Goal: Contribute content: Add original content to the website for others to see

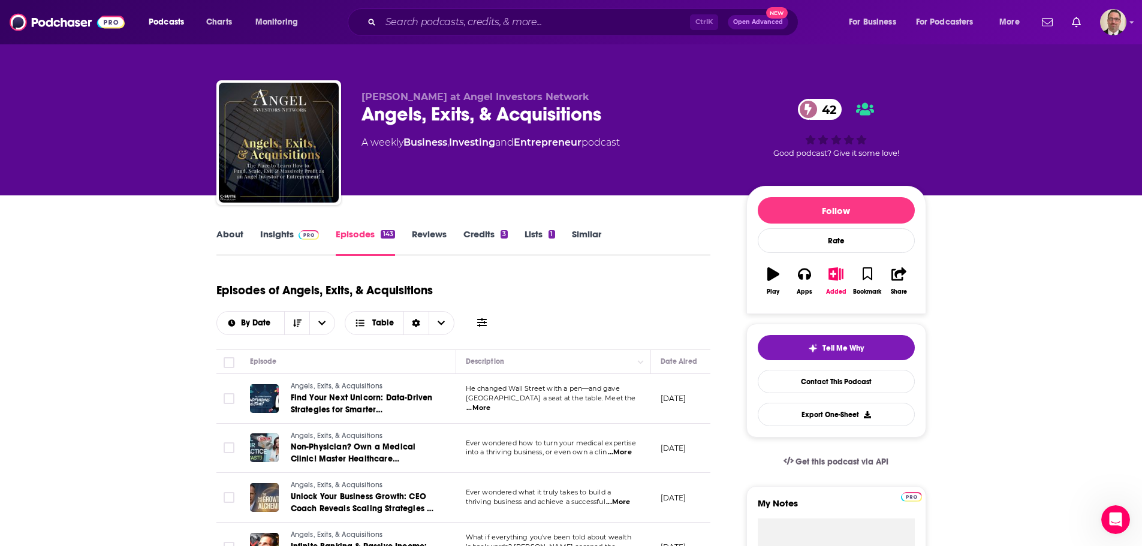
click at [267, 240] on link "Insights" at bounding box center [289, 242] width 59 height 28
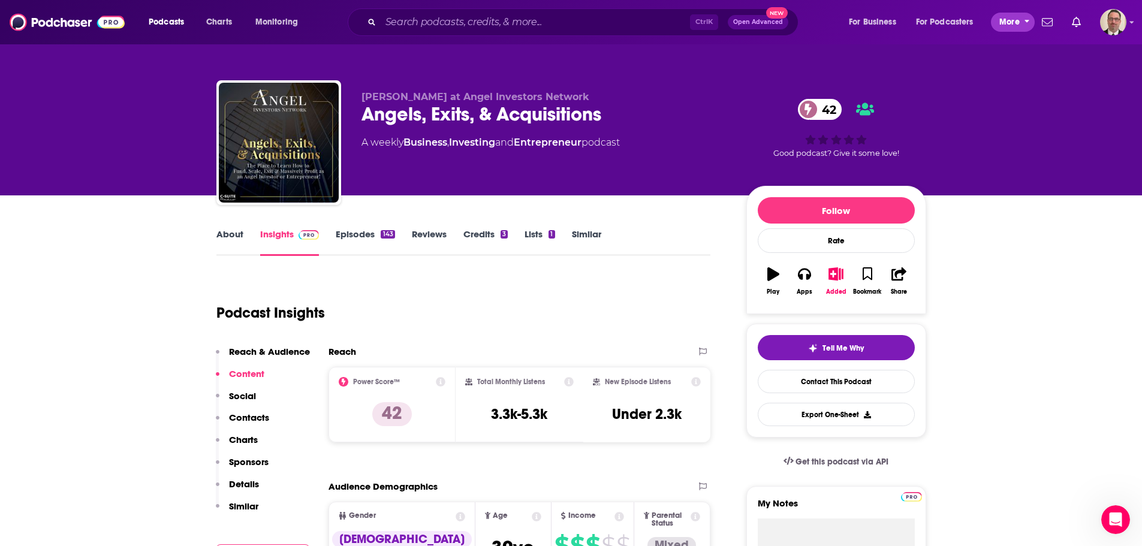
click at [1016, 26] on span "More" at bounding box center [1009, 22] width 20 height 17
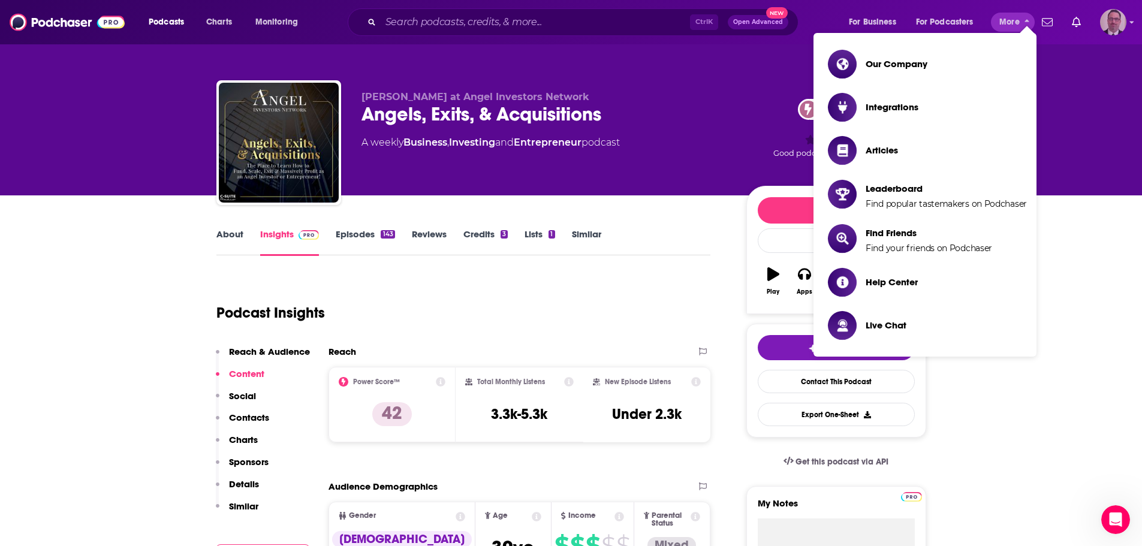
click at [1109, 22] on img "Logged in as PercPodcast" at bounding box center [1113, 22] width 26 height 26
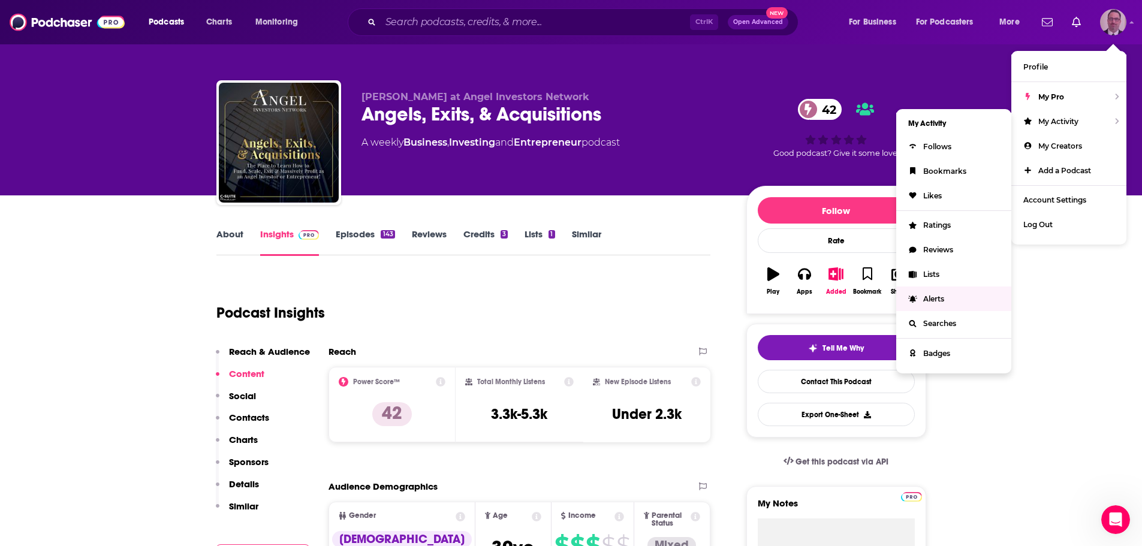
click at [937, 298] on span "Alerts" at bounding box center [933, 298] width 21 height 9
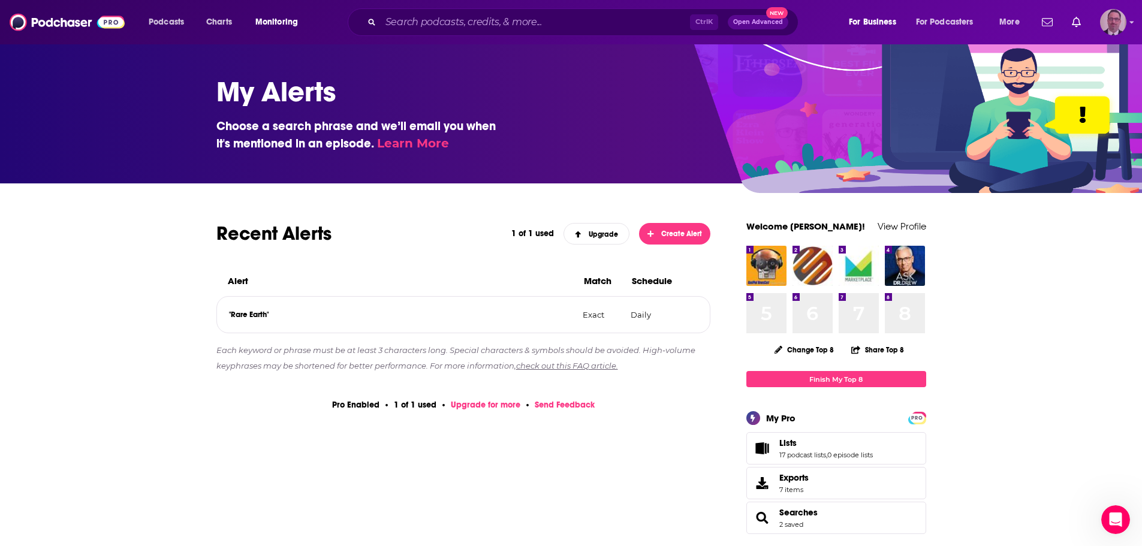
click at [1120, 22] on img "Logged in as PercPodcast" at bounding box center [1113, 22] width 26 height 26
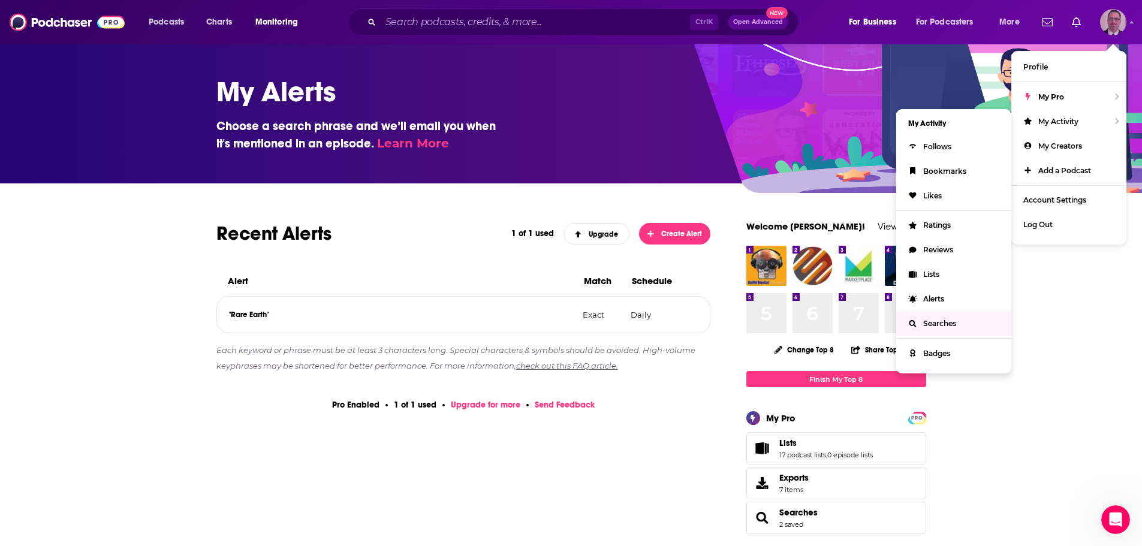
click at [930, 321] on span "Searches" at bounding box center [939, 323] width 33 height 9
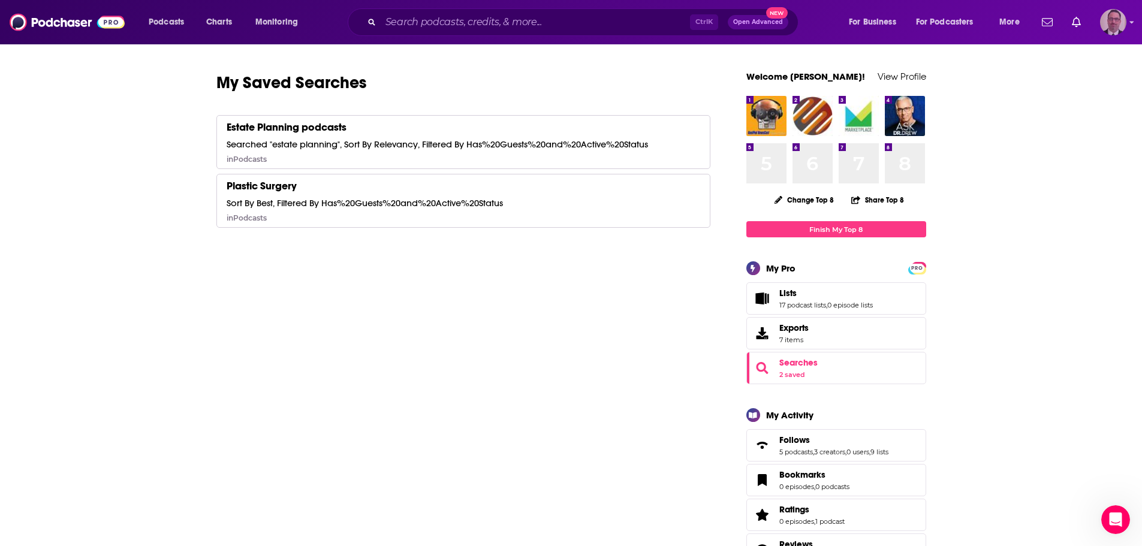
click at [1111, 25] on img "Logged in as PercPodcast" at bounding box center [1113, 22] width 26 height 26
click at [1066, 142] on span "My Creators" at bounding box center [1060, 145] width 44 height 9
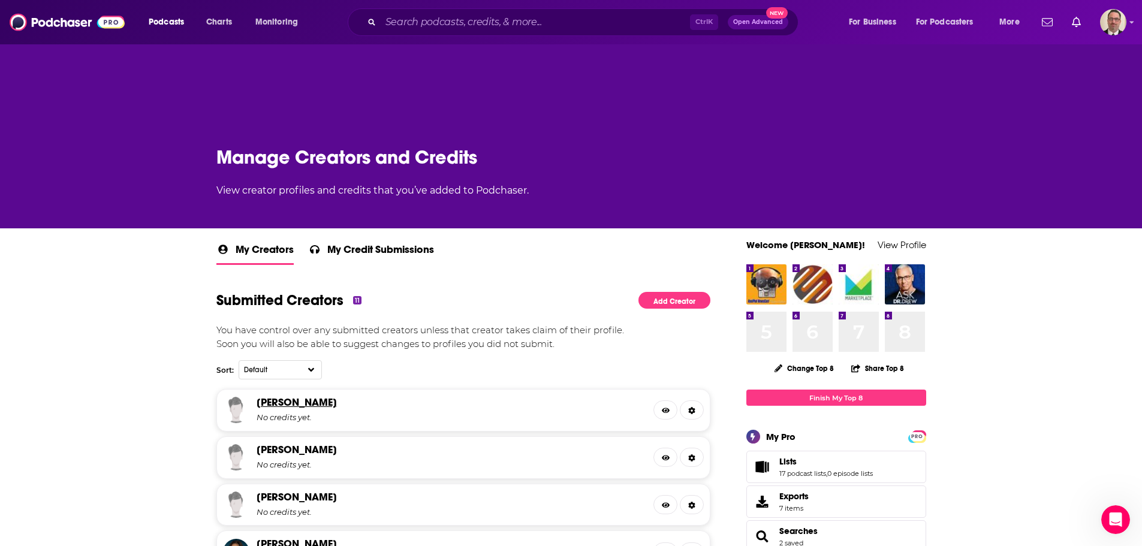
click at [318, 408] on link "[PERSON_NAME]" at bounding box center [297, 402] width 80 height 13
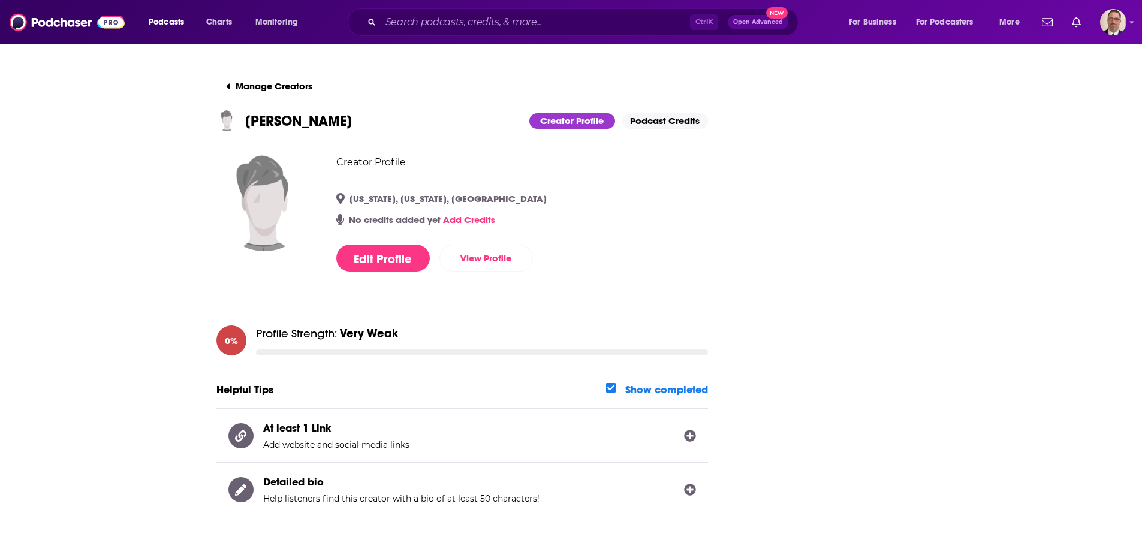
click at [666, 120] on link "Podcast Credits" at bounding box center [665, 121] width 86 height 16
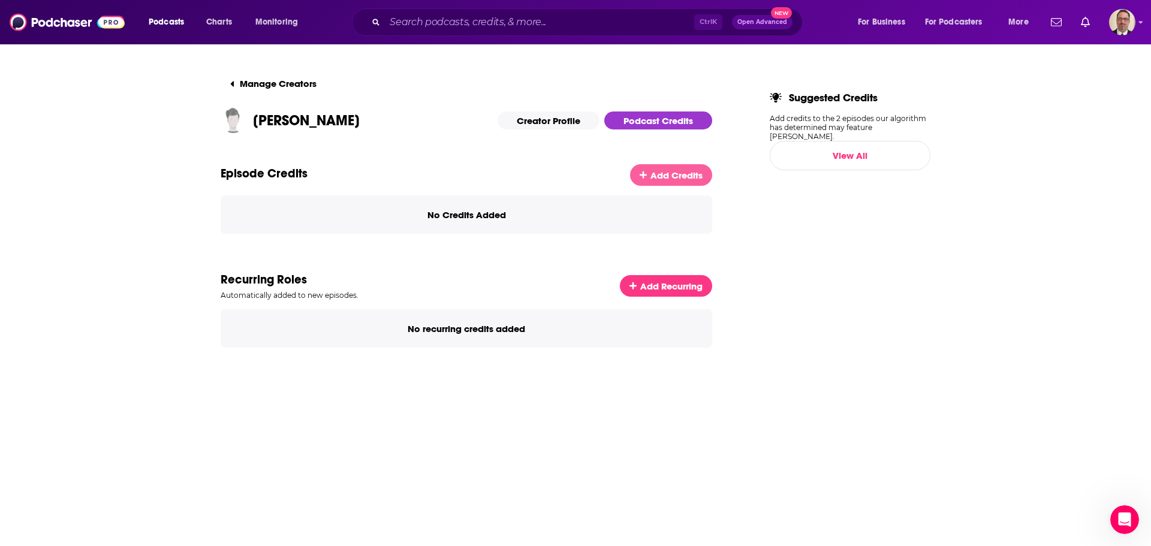
click at [672, 175] on span "Add Credits" at bounding box center [676, 175] width 52 height 11
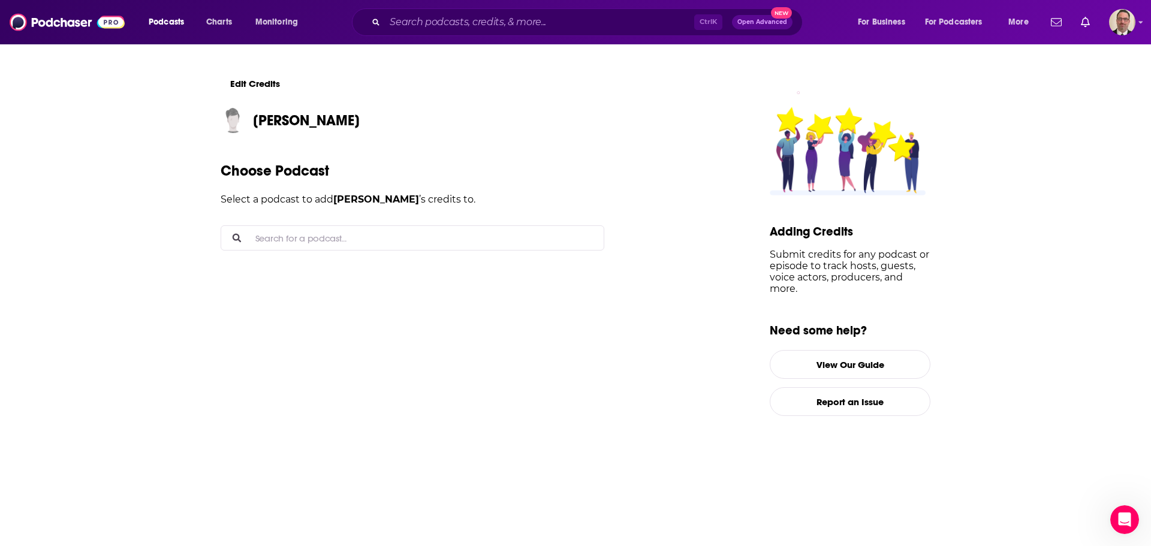
click at [336, 232] on input "Search for a podcast..." at bounding box center [422, 238] width 343 height 24
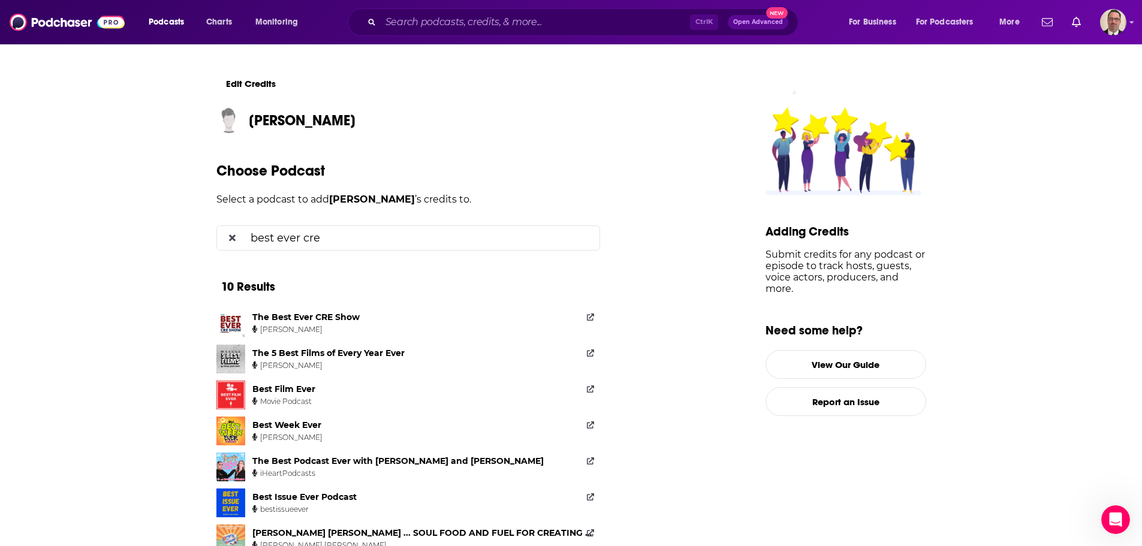
drag, startPoint x: 344, startPoint y: 237, endPoint x: 213, endPoint y: 236, distance: 130.7
click at [213, 236] on div "Edit Credits [PERSON_NAME] Choose Podcast Select a podcast to add [PERSON_NAME]…" at bounding box center [571, 394] width 728 height 703
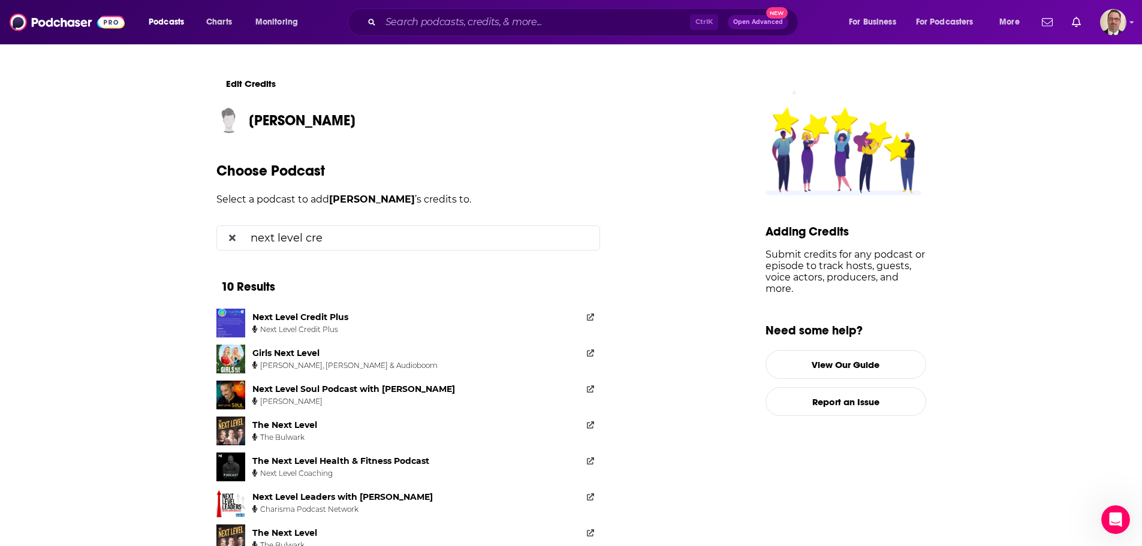
drag, startPoint x: 339, startPoint y: 234, endPoint x: 235, endPoint y: 232, distance: 103.7
click at [235, 232] on div "next level cre" at bounding box center [408, 237] width 384 height 25
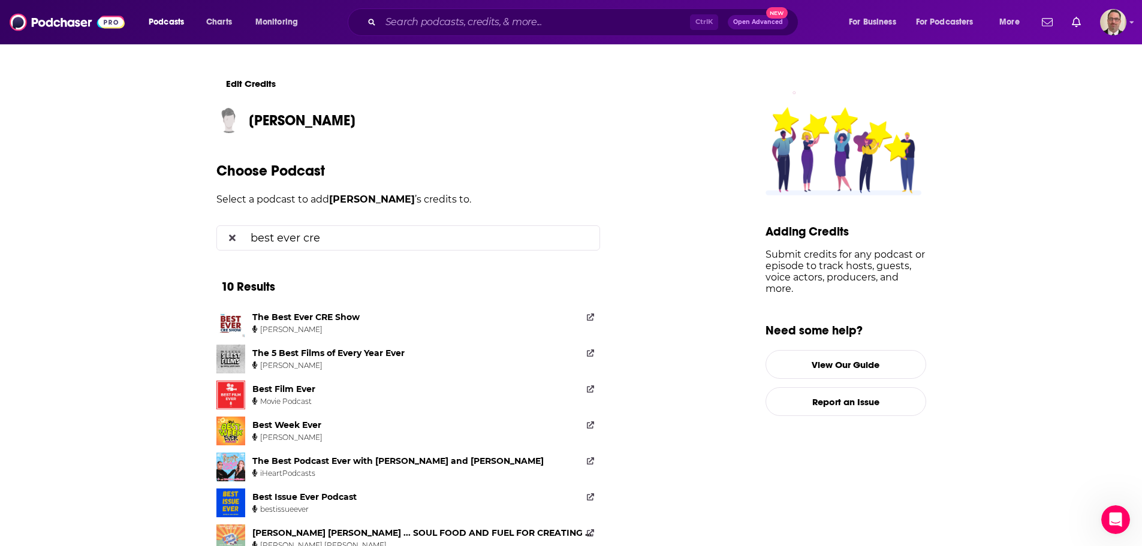
type input "best ever cre"
click at [334, 320] on div "The Best Ever CRE Show" at bounding box center [305, 317] width 107 height 11
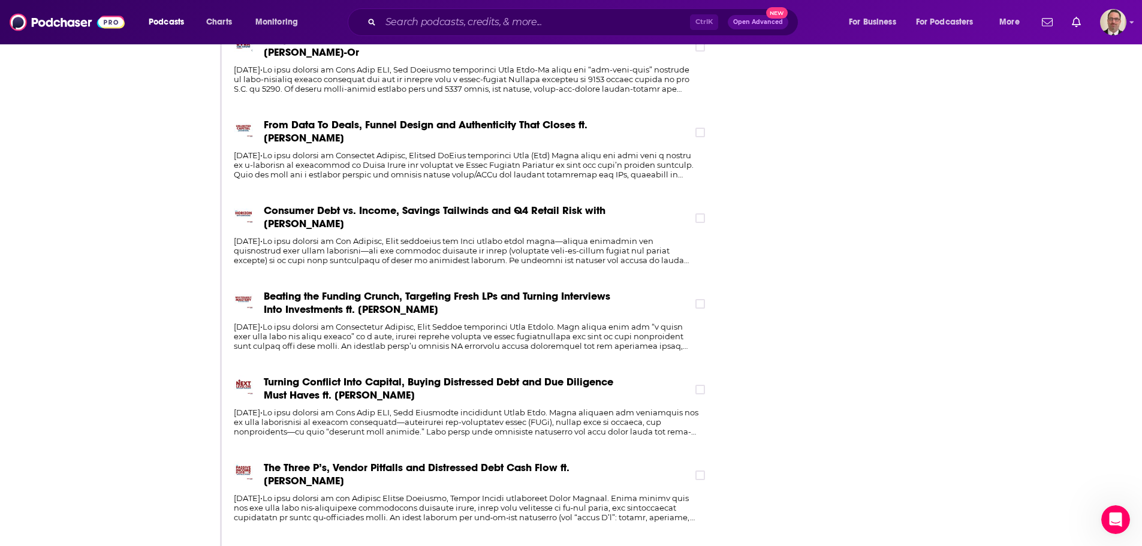
scroll to position [420, 0]
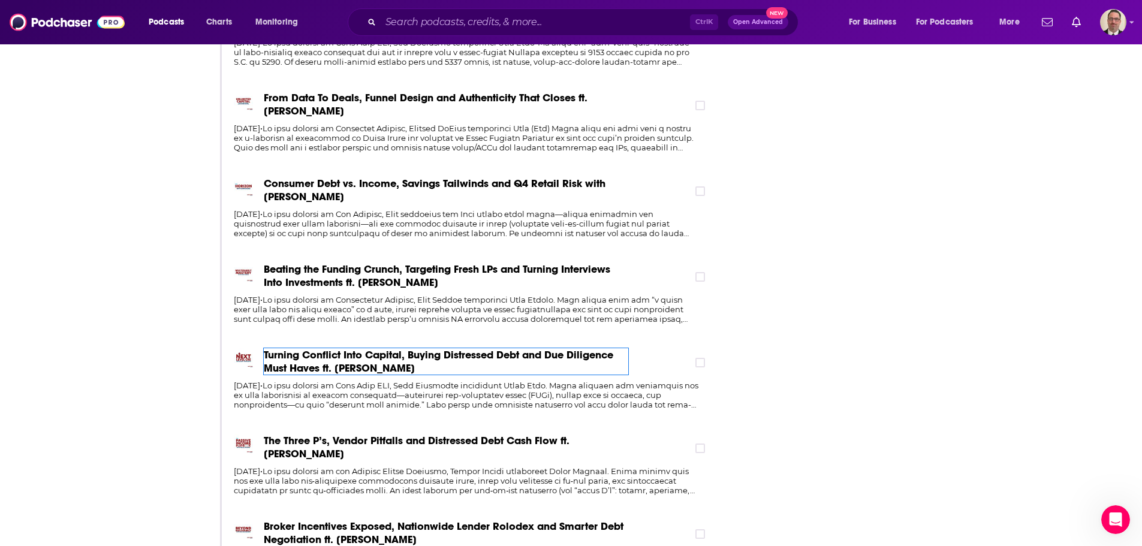
click at [324, 360] on span "Turning Conflict Into Capital, Buying Distressed Debt and Due Diligence Must Ha…" at bounding box center [446, 361] width 364 height 26
click at [704, 362] on icon at bounding box center [699, 362] width 7 height 5
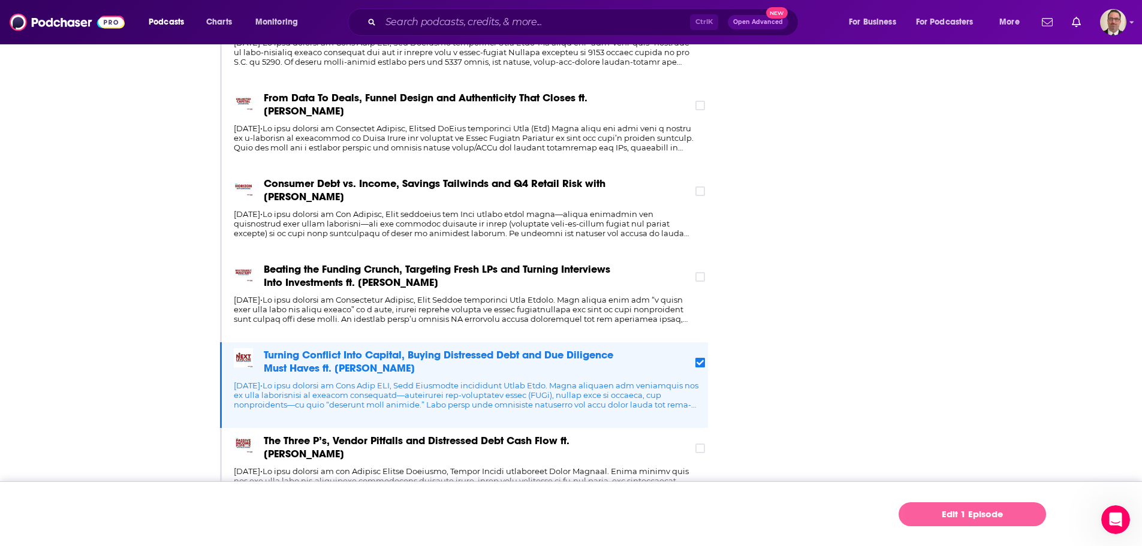
click at [969, 515] on link "Edit 1 Episode" at bounding box center [971, 514] width 147 height 24
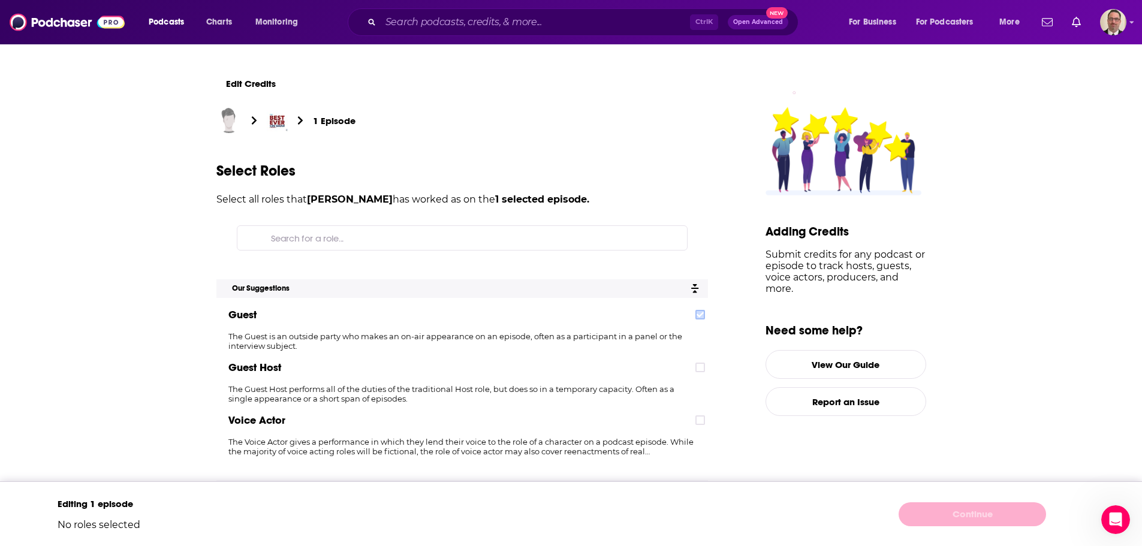
click at [704, 316] on icon at bounding box center [699, 314] width 7 height 7
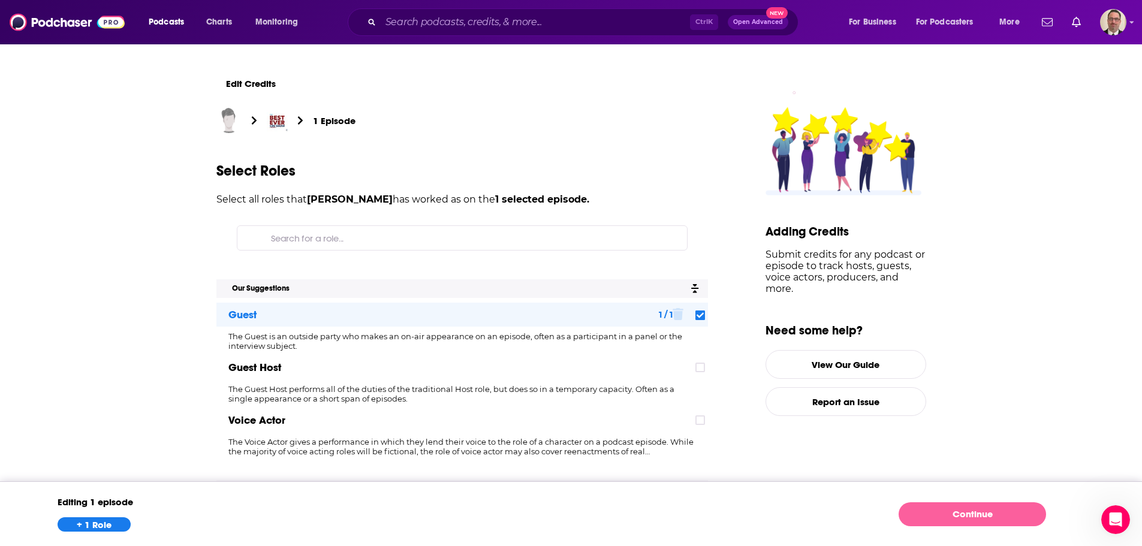
click at [945, 512] on link "Continue" at bounding box center [971, 514] width 147 height 24
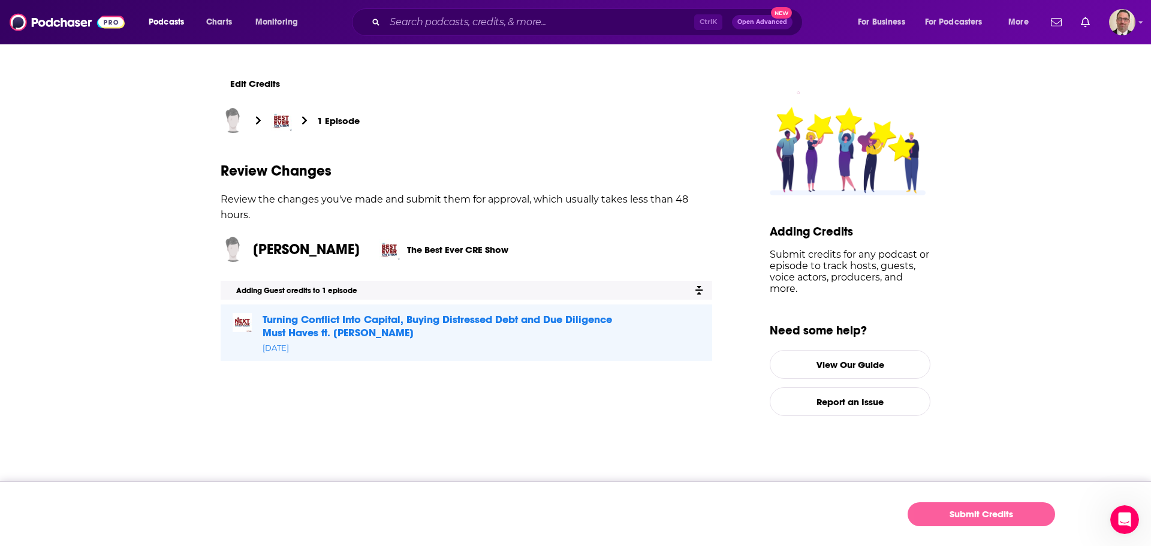
click at [988, 521] on button "Submit Credits" at bounding box center [980, 514] width 147 height 24
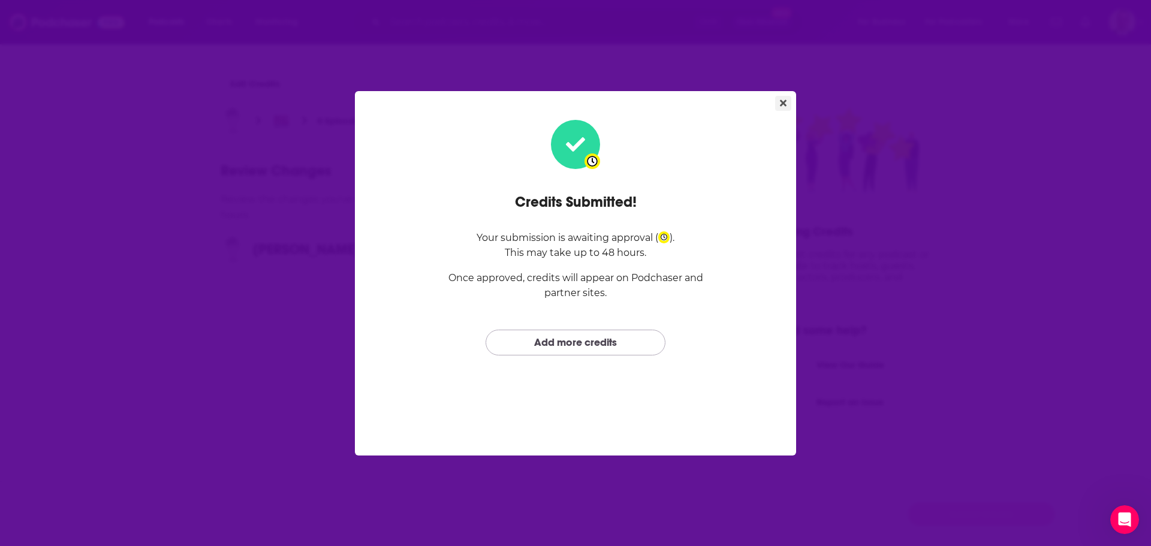
click at [782, 104] on icon "Close" at bounding box center [783, 102] width 7 height 7
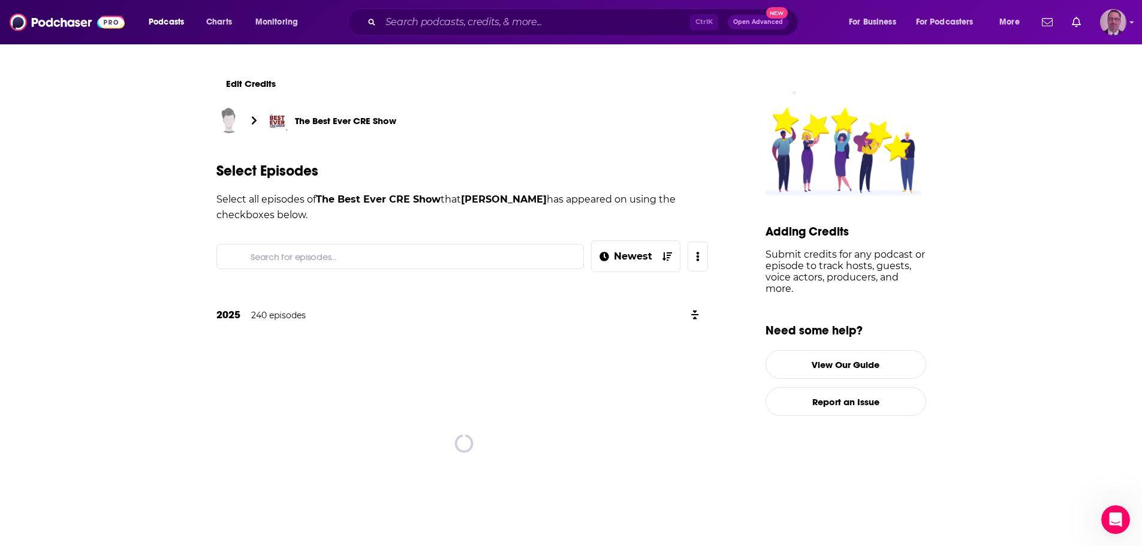
click at [1120, 18] on img "Logged in as PercPodcast" at bounding box center [1113, 22] width 26 height 26
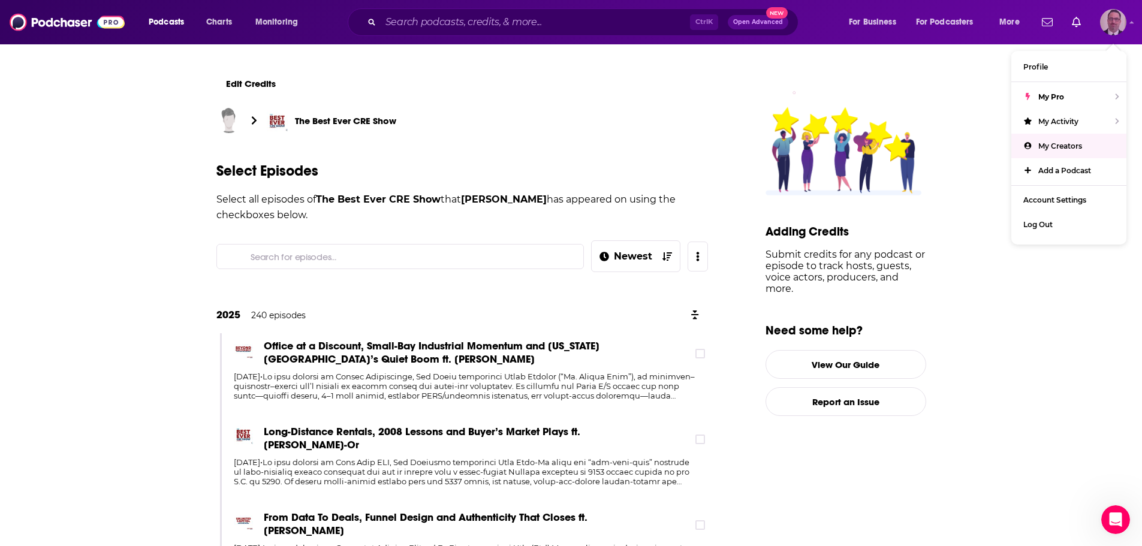
click at [1055, 144] on span "My Creators" at bounding box center [1060, 145] width 44 height 9
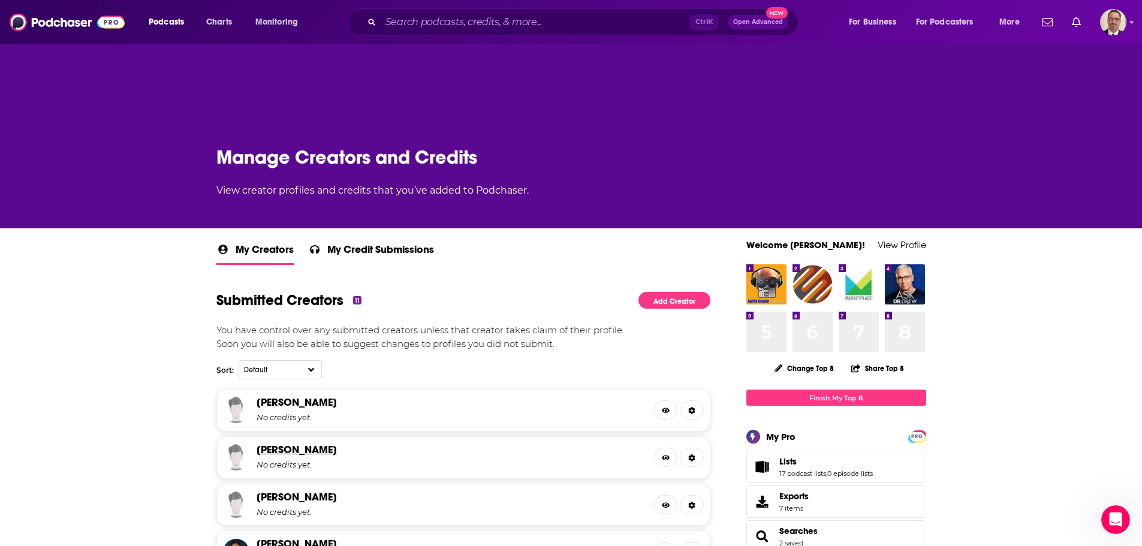
click at [326, 449] on link "[PERSON_NAME]" at bounding box center [297, 449] width 80 height 13
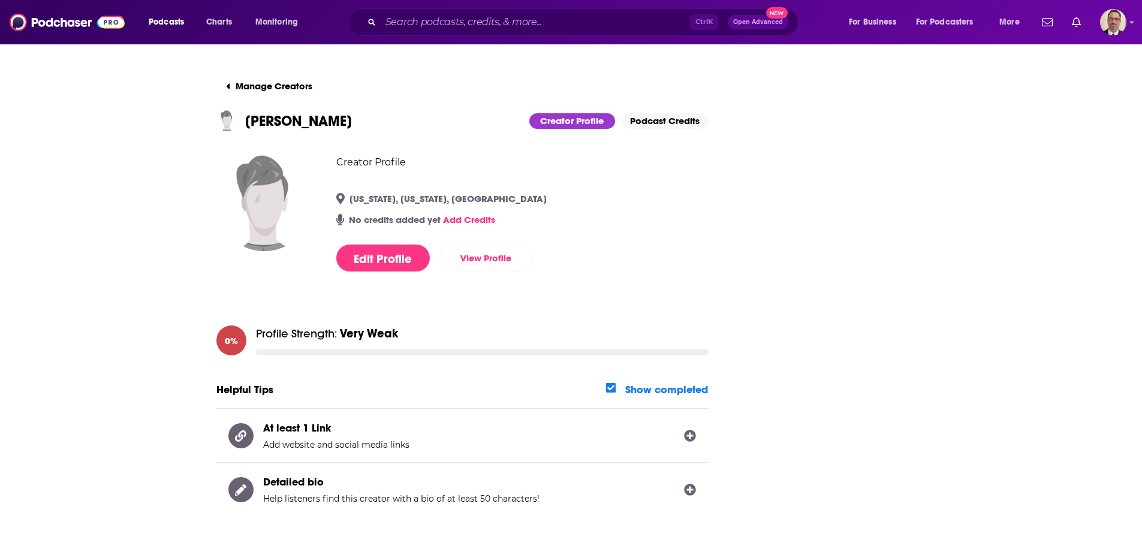
click at [665, 122] on link "Podcast Credits" at bounding box center [665, 121] width 86 height 16
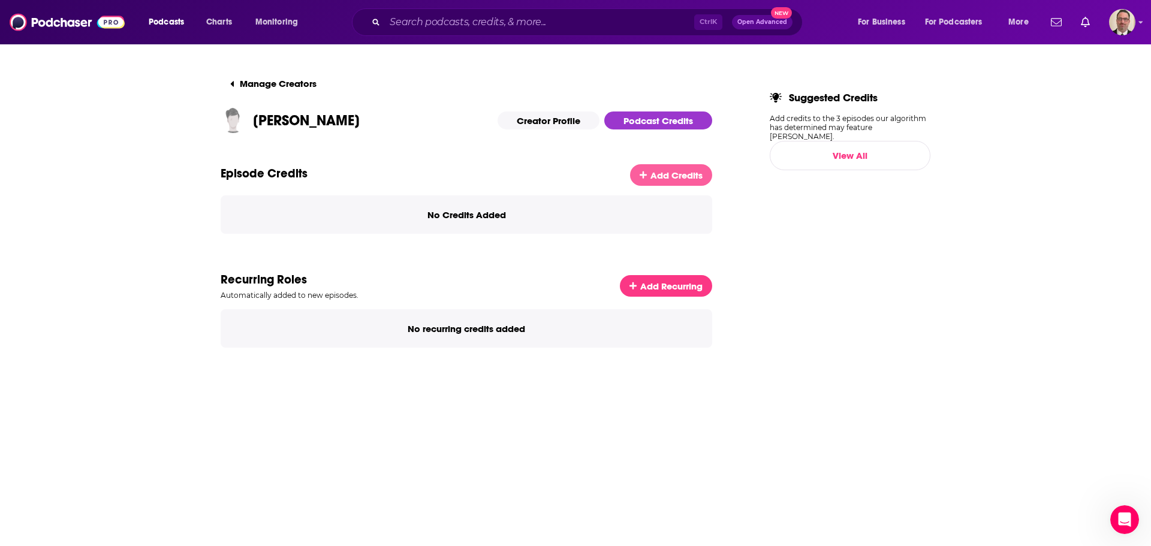
click at [691, 170] on span "Add Credits" at bounding box center [676, 175] width 52 height 11
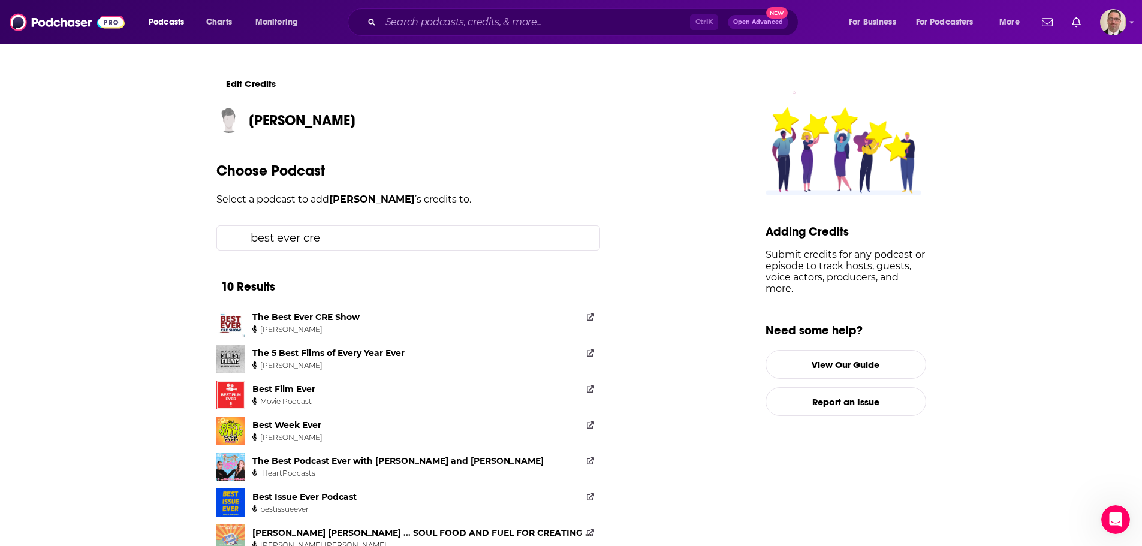
click at [327, 239] on input "best ever cre" at bounding box center [418, 238] width 344 height 24
drag, startPoint x: 325, startPoint y: 236, endPoint x: 99, endPoint y: 232, distance: 225.4
click at [100, 232] on div "Edit Credits [PERSON_NAME] Choose Podcast Select a podcast to add [PERSON_NAME]…" at bounding box center [571, 394] width 1142 height 703
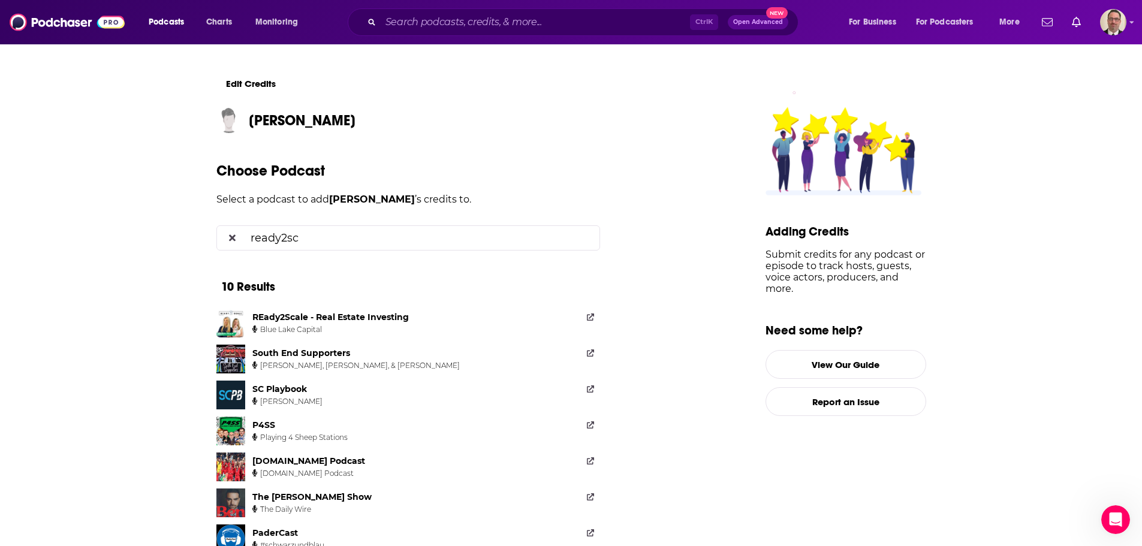
type input "ready2sc"
click at [327, 315] on div "REady2Scale - Real Estate Investing" at bounding box center [330, 317] width 156 height 11
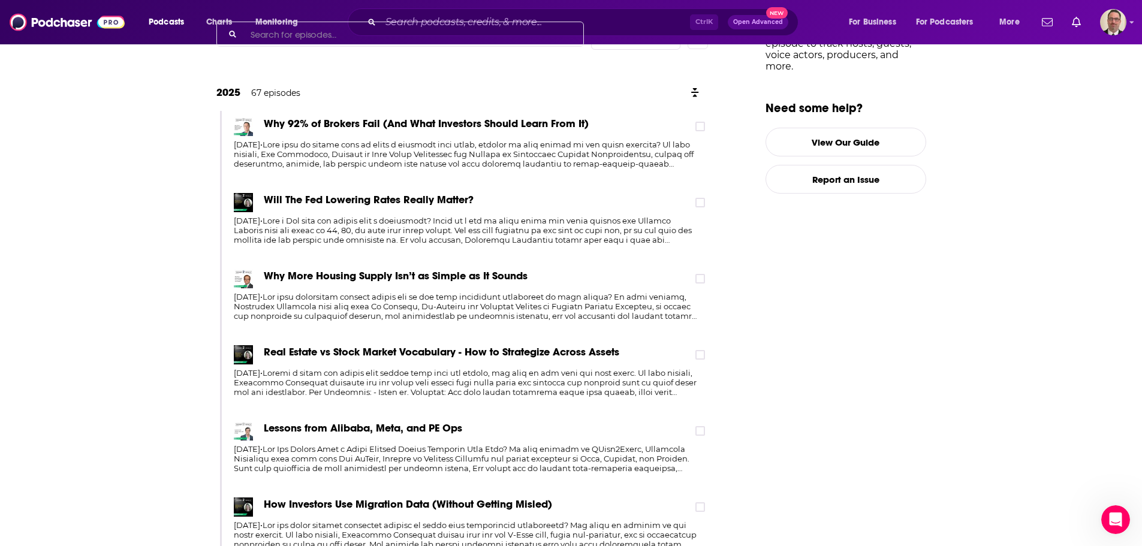
scroll to position [479, 0]
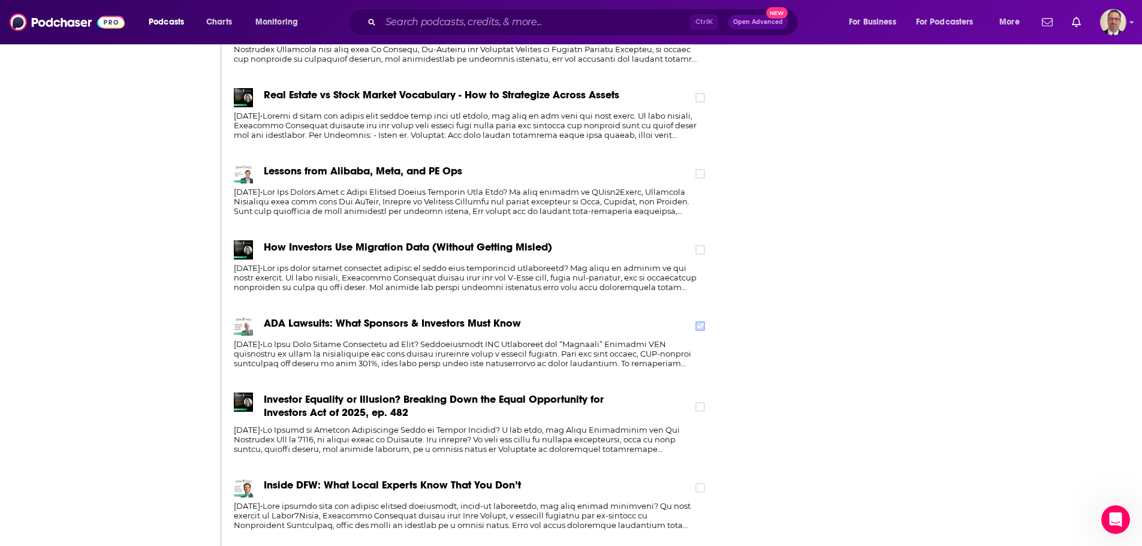
click at [701, 328] on icon at bounding box center [699, 325] width 7 height 7
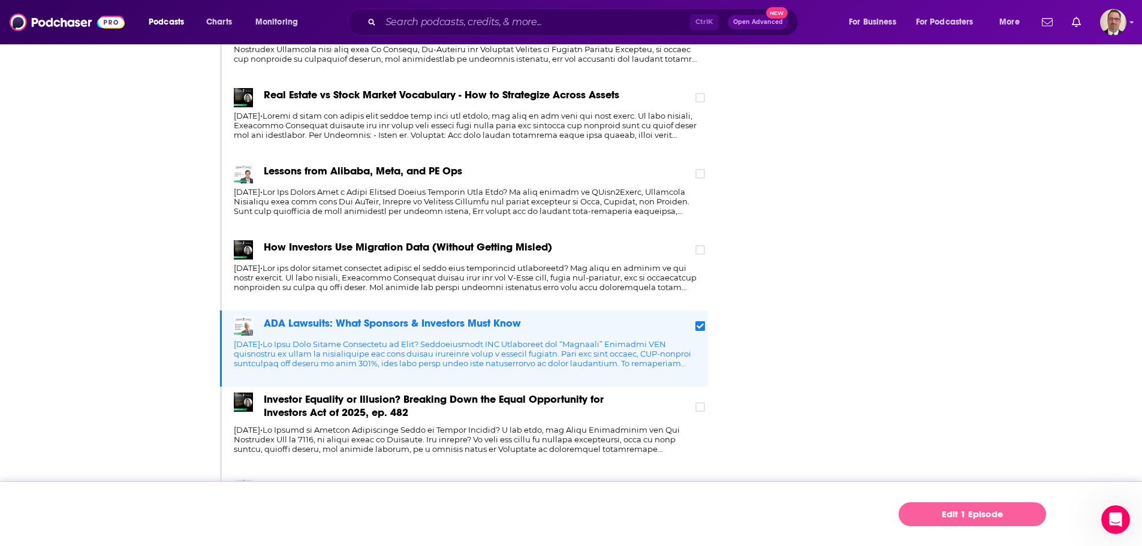
click at [946, 510] on link "Edit 1 Episode" at bounding box center [971, 514] width 147 height 24
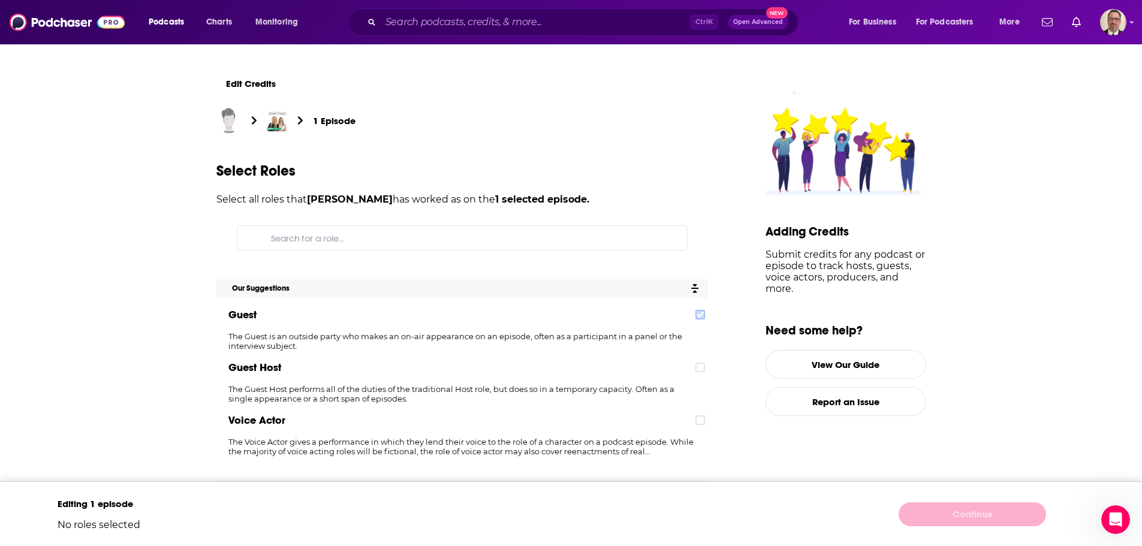
click at [702, 315] on icon at bounding box center [699, 314] width 7 height 5
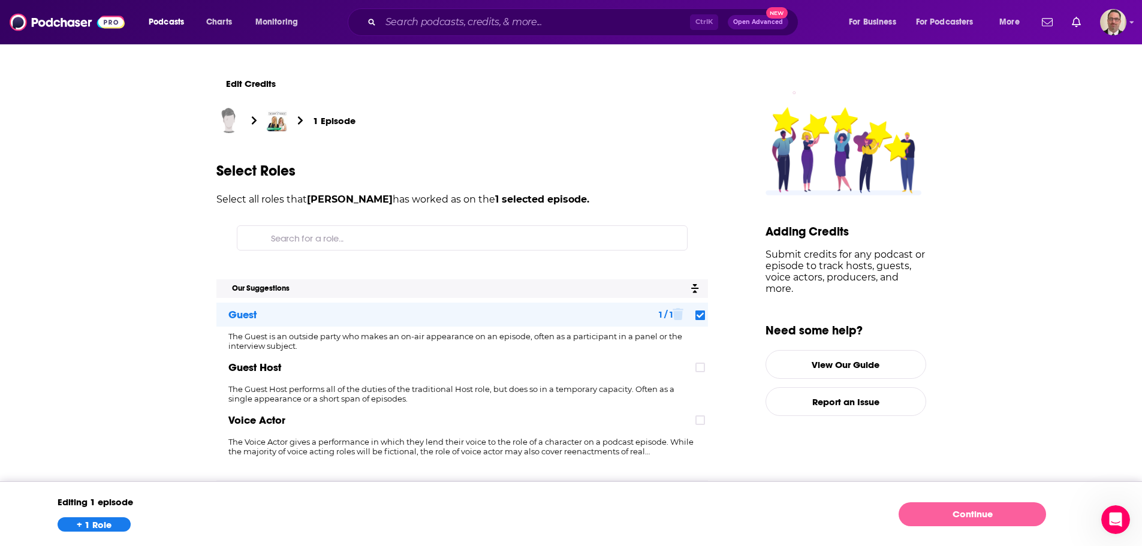
click at [964, 514] on link "Continue" at bounding box center [971, 514] width 147 height 24
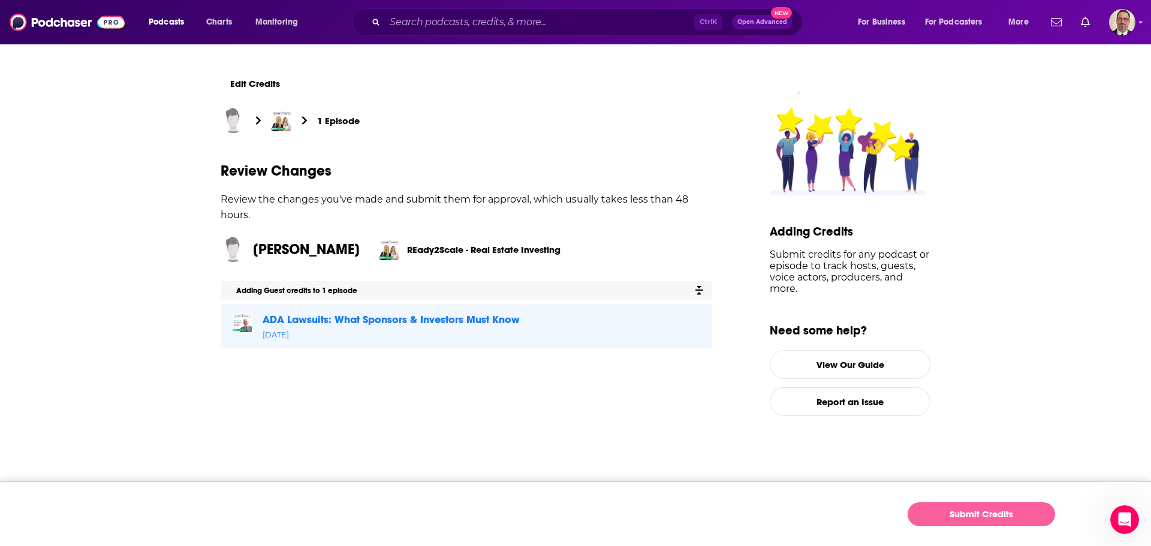
click at [970, 514] on button "Submit Credits" at bounding box center [980, 514] width 147 height 24
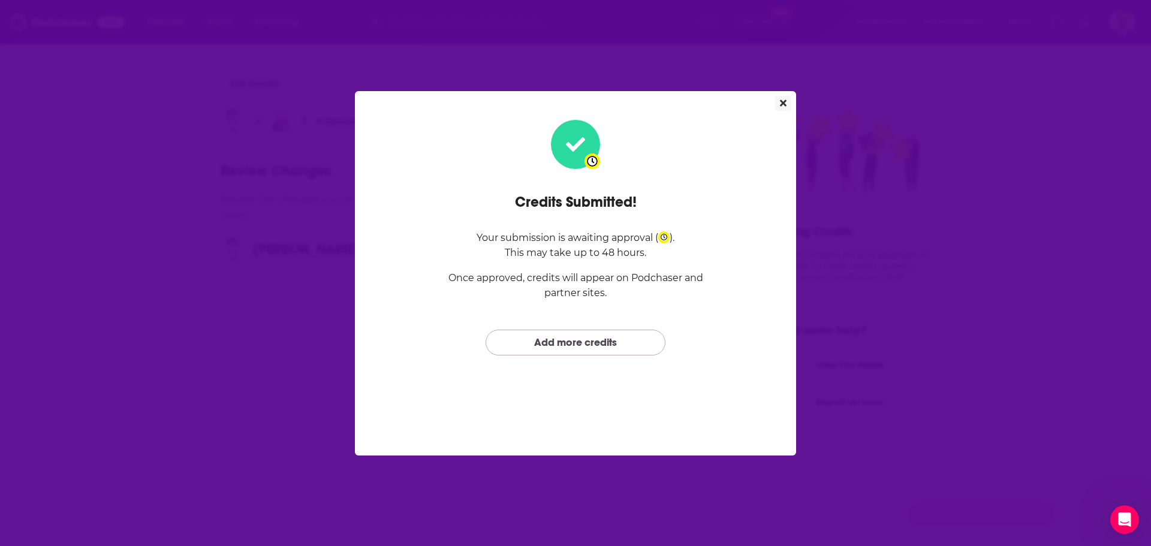
click at [782, 104] on icon "Close" at bounding box center [783, 102] width 7 height 7
